Goal: Information Seeking & Learning: Learn about a topic

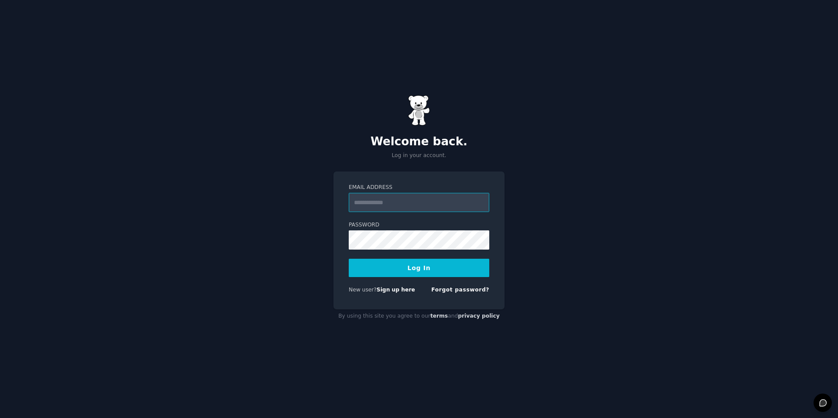
type input "**********"
click at [444, 262] on button "Log In" at bounding box center [419, 268] width 141 height 18
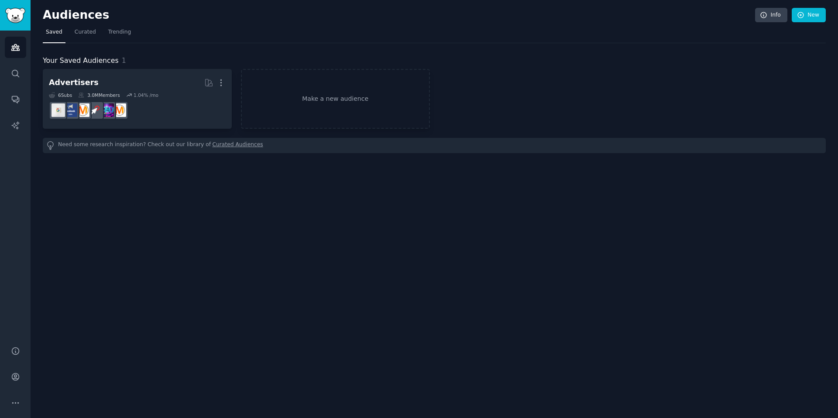
click at [220, 146] on link "Curated Audiences" at bounding box center [238, 145] width 51 height 9
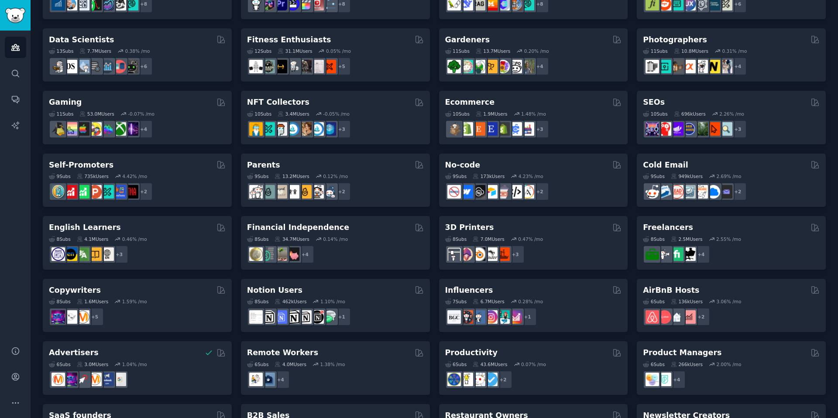
scroll to position [280, 0]
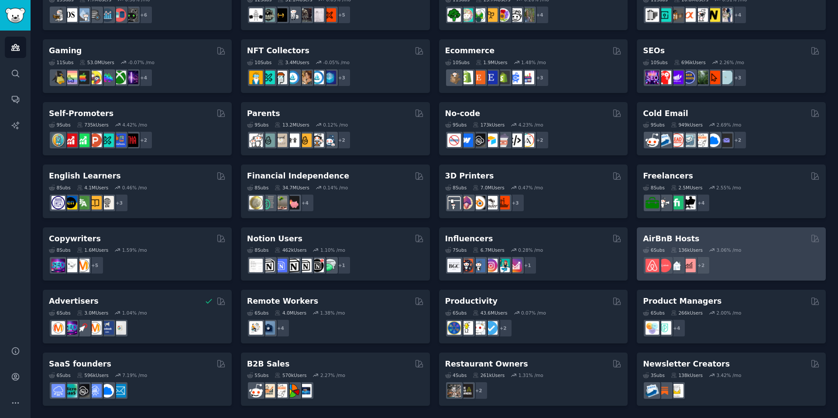
click at [699, 240] on div "AirBnB Hosts" at bounding box center [731, 239] width 177 height 11
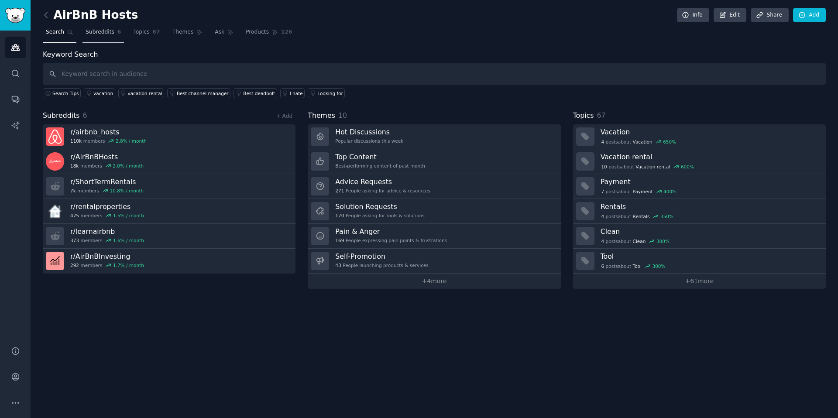
click at [104, 35] on span "Subreddits" at bounding box center [100, 32] width 29 height 8
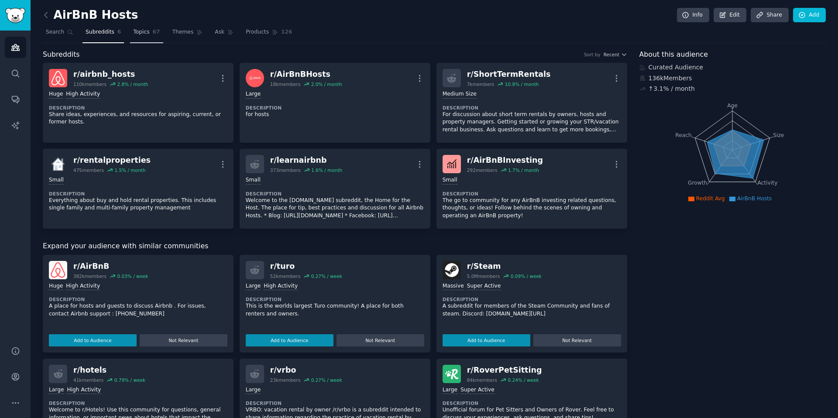
click at [137, 34] on span "Topics" at bounding box center [141, 32] width 16 height 8
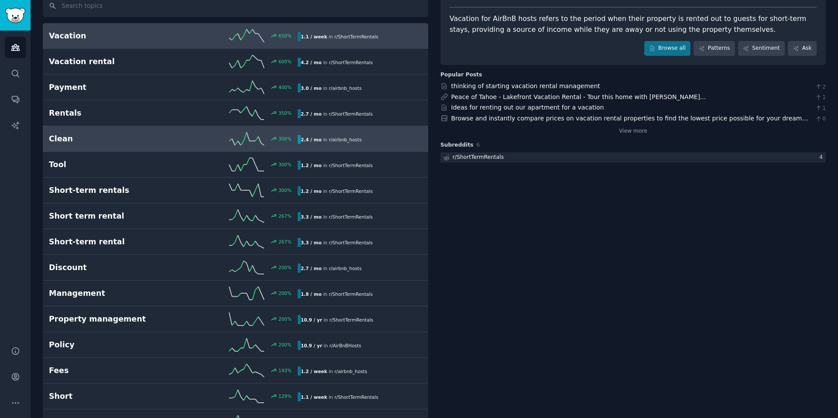
scroll to position [71, 0]
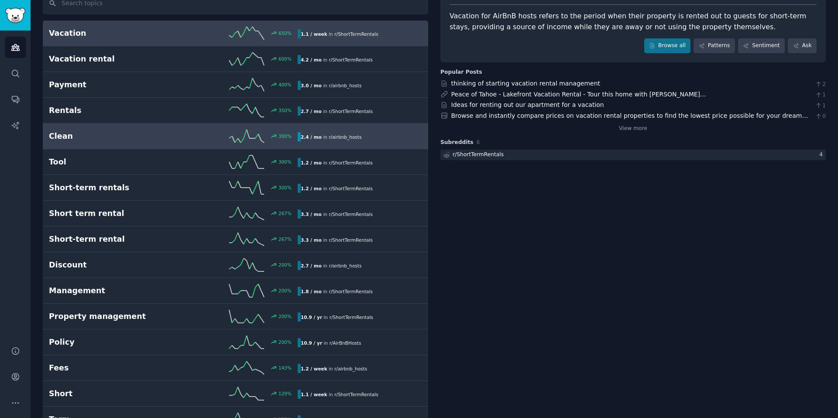
click at [144, 155] on link "Tool 300 % 1.2 / mo in r/ ShortTermRentals" at bounding box center [236, 162] width 386 height 26
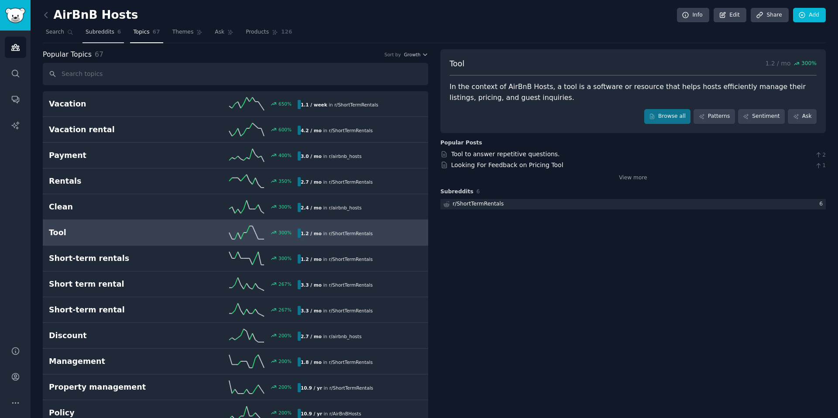
click at [98, 32] on span "Subreddits" at bounding box center [100, 32] width 29 height 8
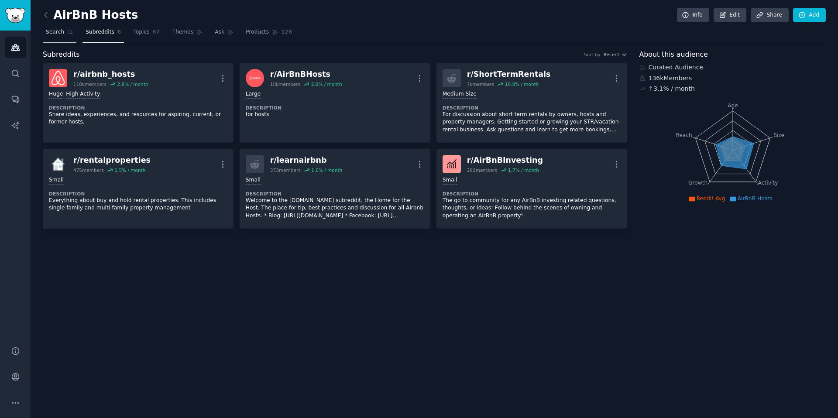
click at [61, 33] on span "Search" at bounding box center [55, 32] width 18 height 8
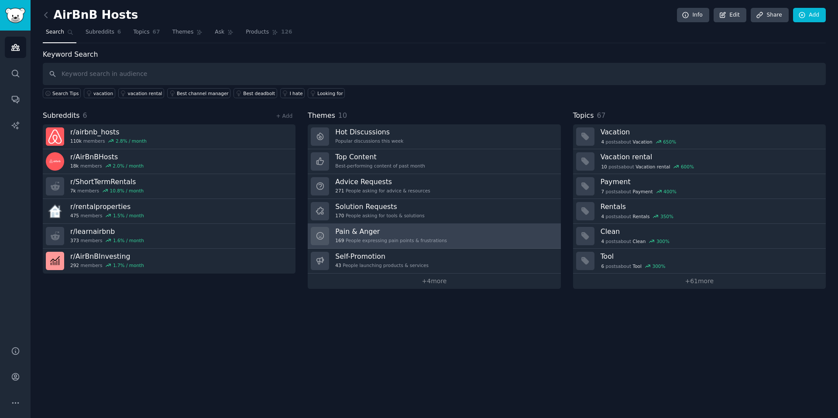
click at [397, 233] on h3 "Pain & Anger" at bounding box center [391, 231] width 112 height 9
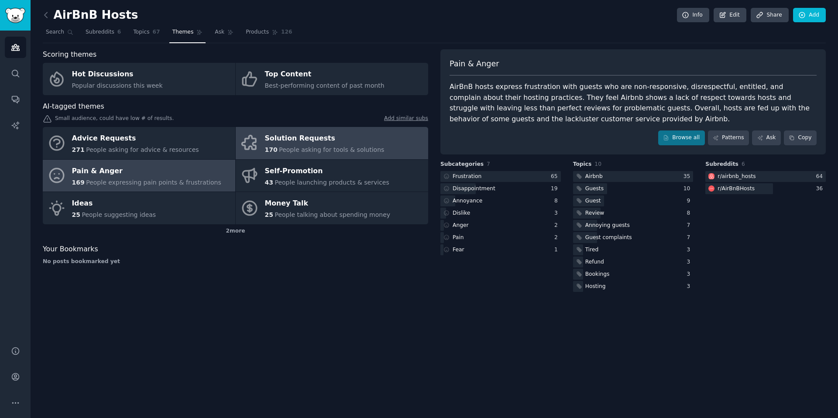
click at [324, 134] on div "Solution Requests" at bounding box center [325, 139] width 120 height 14
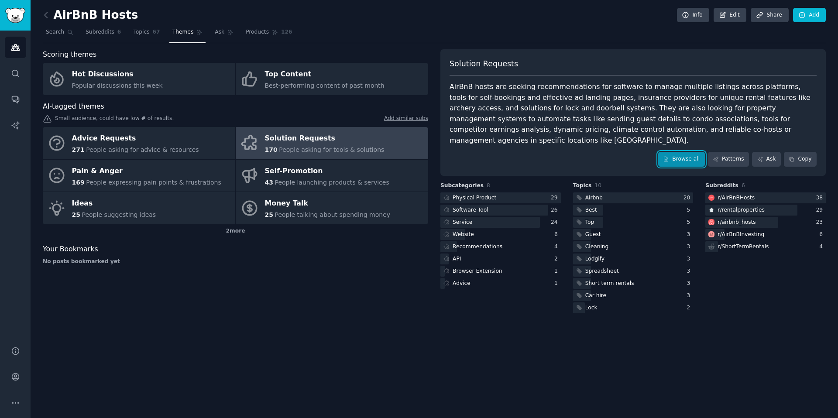
click at [684, 152] on link "Browse all" at bounding box center [681, 159] width 47 height 15
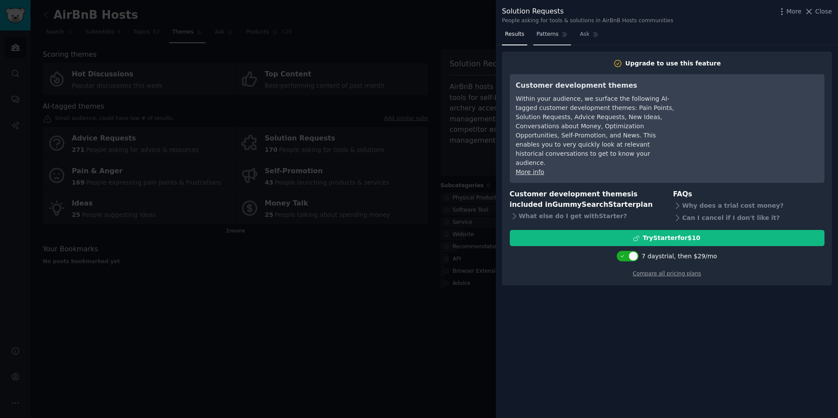
click at [540, 35] on span "Patterns" at bounding box center [548, 35] width 22 height 8
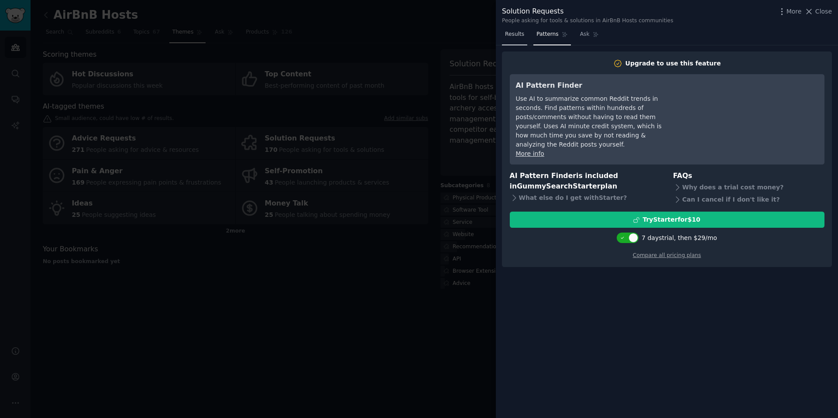
click at [508, 38] on link "Results" at bounding box center [514, 37] width 25 height 18
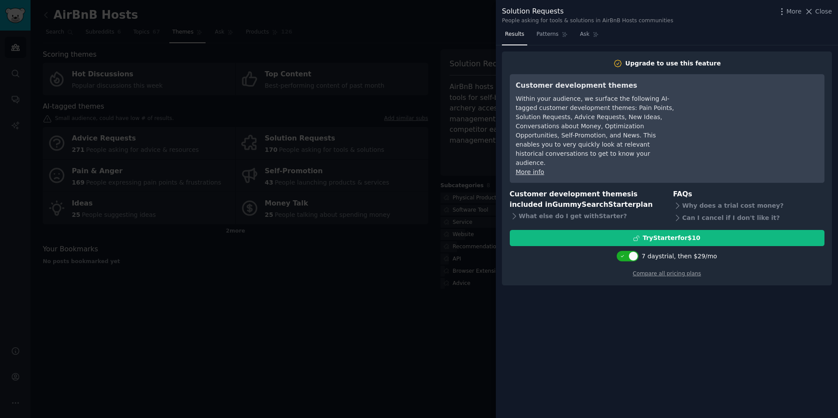
click at [485, 35] on div at bounding box center [419, 209] width 838 height 418
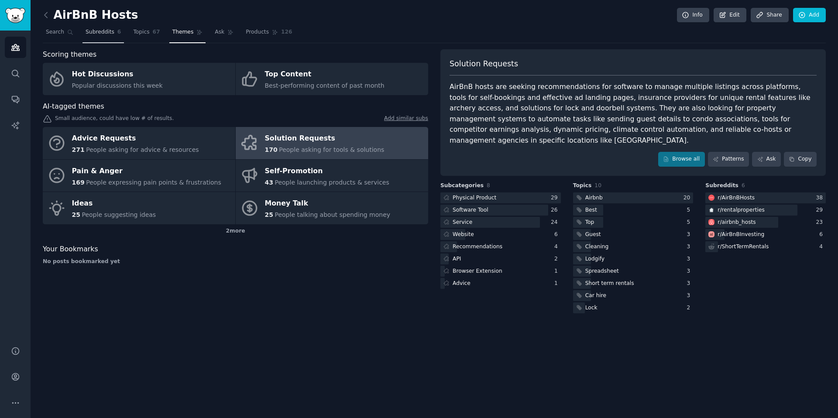
click at [106, 41] on link "Subreddits 6" at bounding box center [103, 34] width 41 height 18
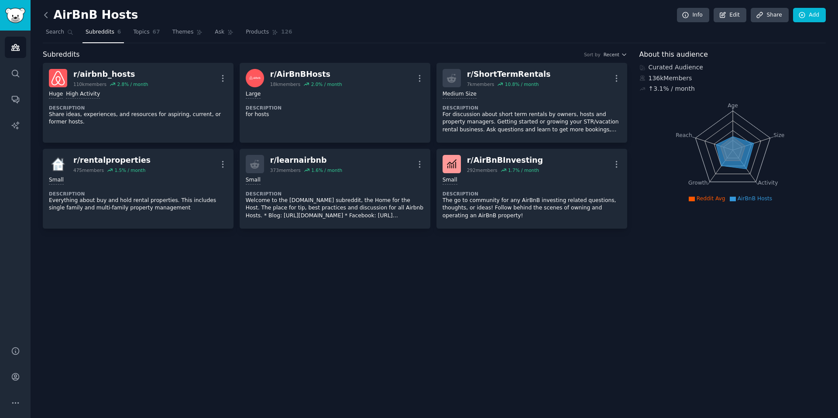
click at [46, 10] on icon at bounding box center [45, 14] width 9 height 9
